Goal: Information Seeking & Learning: Learn about a topic

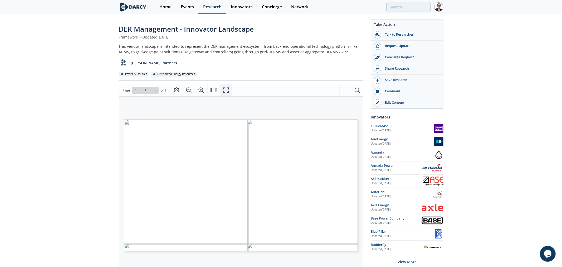
drag, startPoint x: 227, startPoint y: 88, endPoint x: 227, endPoint y: 123, distance: 35.6
click at [227, 88] on icon "Fullscreen" at bounding box center [226, 90] width 6 height 6
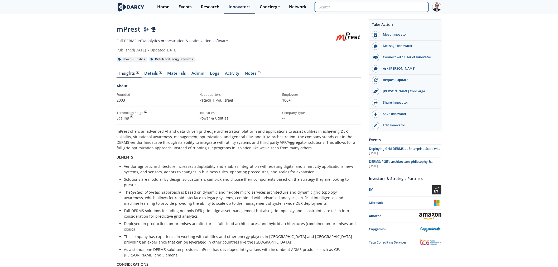
click at [412, 7] on input "search" at bounding box center [372, 7] width 114 height 10
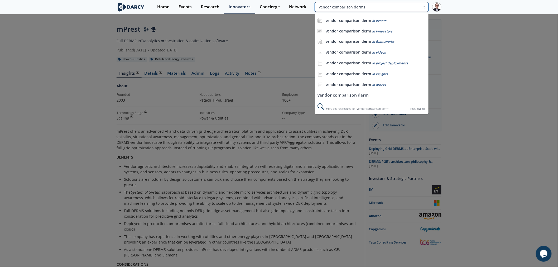
type input "vendor comparison derms"
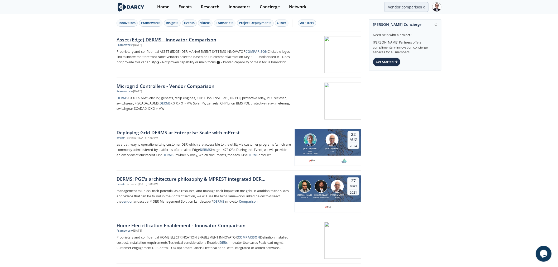
click at [200, 40] on div "Asset (Edge) DERMS - Innovator Comparison" at bounding box center [203, 39] width 174 height 7
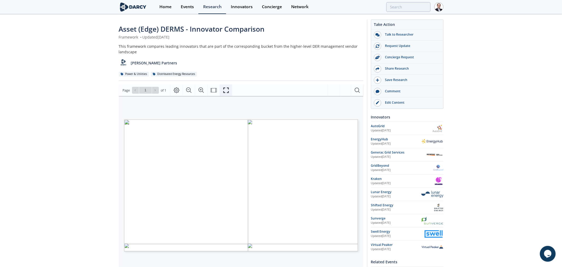
click at [228, 91] on icon "Fullscreen" at bounding box center [226, 90] width 6 height 6
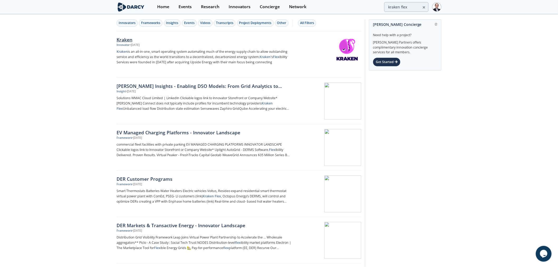
click at [126, 39] on div "Kraken" at bounding box center [203, 39] width 174 height 7
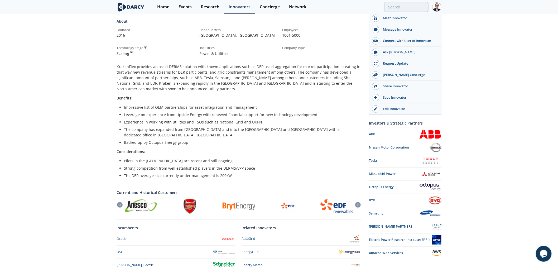
scroll to position [91, 0]
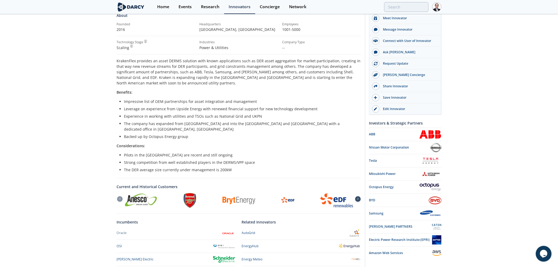
click at [357, 198] on icon at bounding box center [358, 199] width 2 height 2
click at [358, 198] on icon at bounding box center [358, 199] width 6 height 2
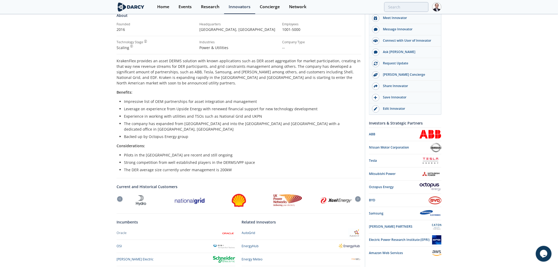
scroll to position [62, 0]
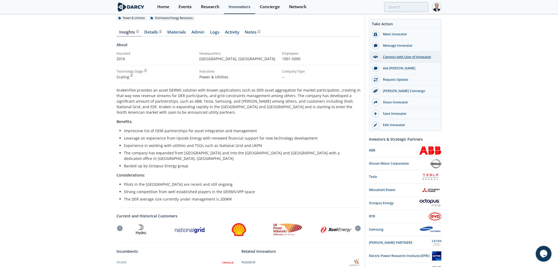
click at [400, 56] on div "Connect with User of Innovator" at bounding box center [408, 57] width 59 height 5
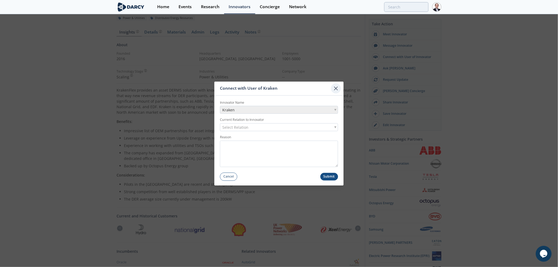
click at [335, 88] on icon at bounding box center [336, 88] width 6 height 6
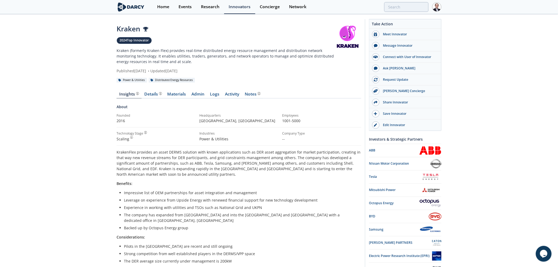
scroll to position [0, 0]
click at [397, 10] on input "search" at bounding box center [372, 7] width 114 height 10
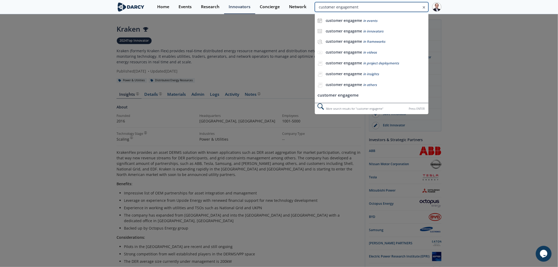
type input "customer engagement"
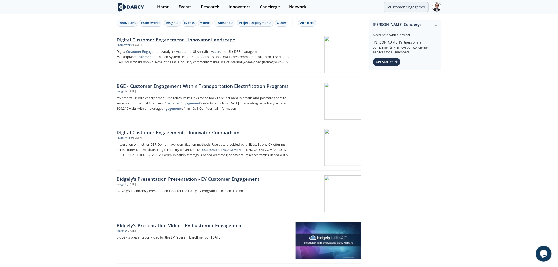
click at [186, 39] on div "Digital Customer Engagement - Innovator Landscape" at bounding box center [203, 39] width 174 height 7
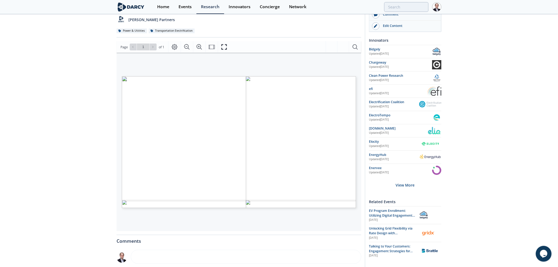
scroll to position [88, 0]
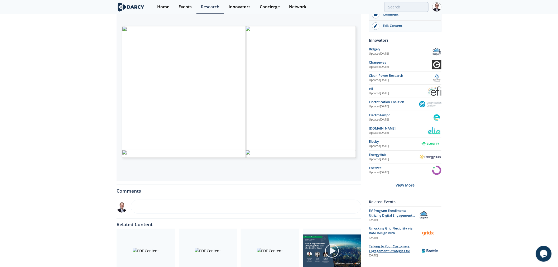
click at [400, 247] on span "Talking to Your Customers: Engagement Strategies for Utilities" at bounding box center [391, 251] width 44 height 14
